Goal: Transaction & Acquisition: Subscribe to service/newsletter

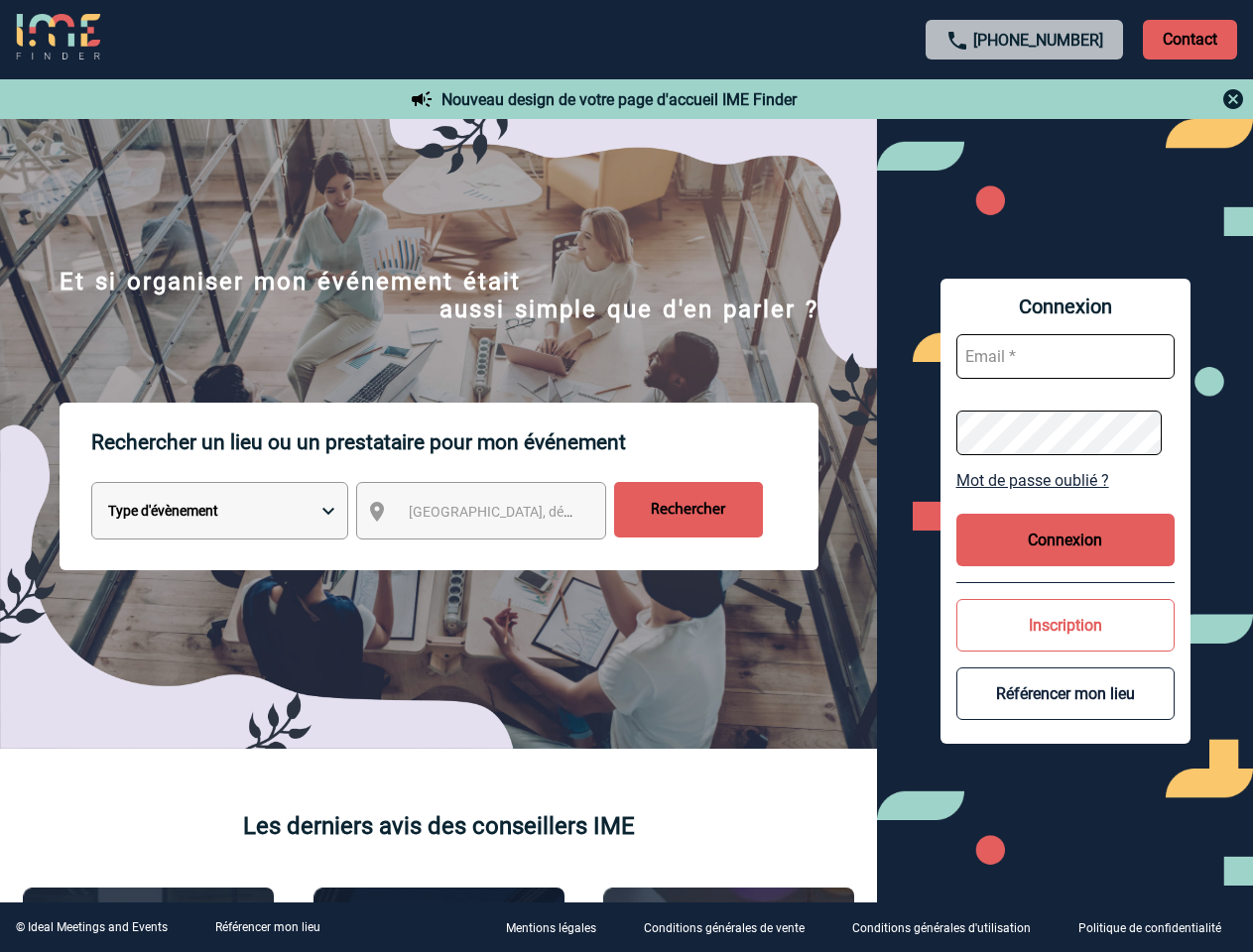
click at [626, 476] on p "Rechercher un lieu ou un prestataire pour mon événement" at bounding box center [455, 442] width 727 height 79
click at [1190, 39] on p "Contact" at bounding box center [1190, 40] width 94 height 40
click at [1025, 99] on div at bounding box center [1025, 99] width 442 height 24
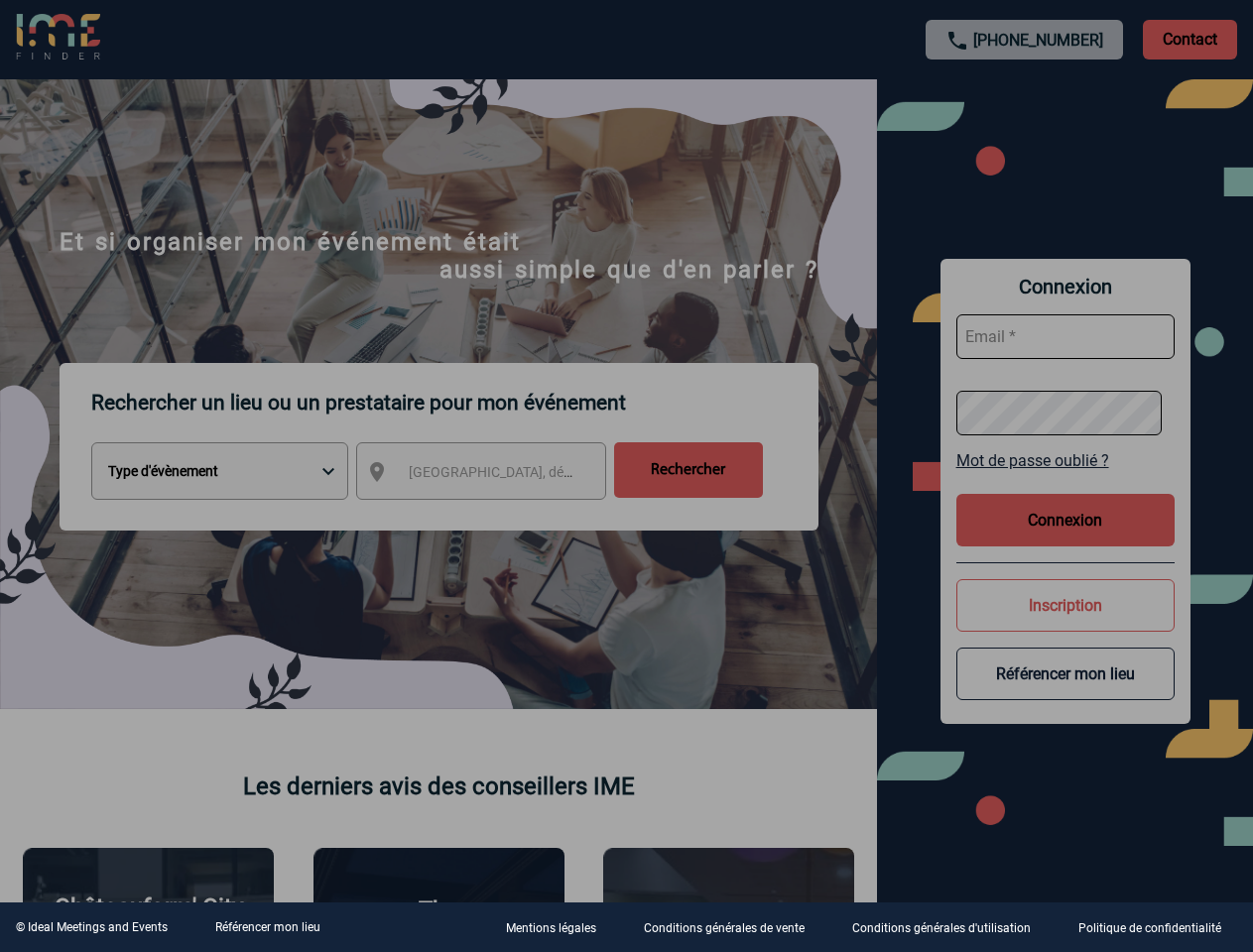
click at [499, 514] on div at bounding box center [626, 476] width 1253 height 952
click at [1065, 480] on div at bounding box center [626, 476] width 1253 height 952
click at [1065, 539] on div at bounding box center [626, 476] width 1253 height 952
click at [1065, 625] on div at bounding box center [626, 476] width 1253 height 952
click at [1065, 693] on div at bounding box center [626, 476] width 1253 height 952
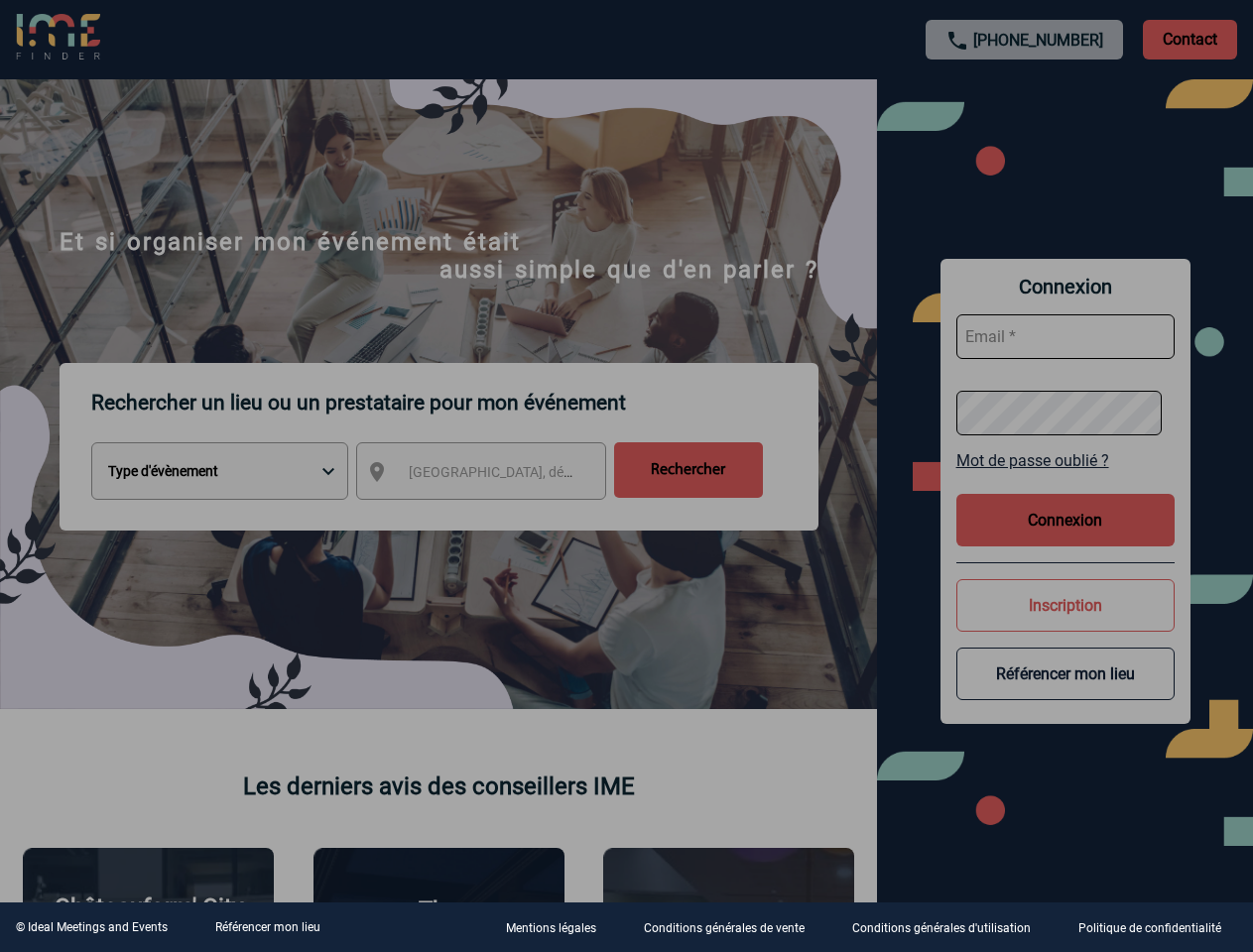
click at [267, 927] on link "Référencer mon lieu" at bounding box center [267, 927] width 105 height 14
